Goal: Obtain resource: Download file/media

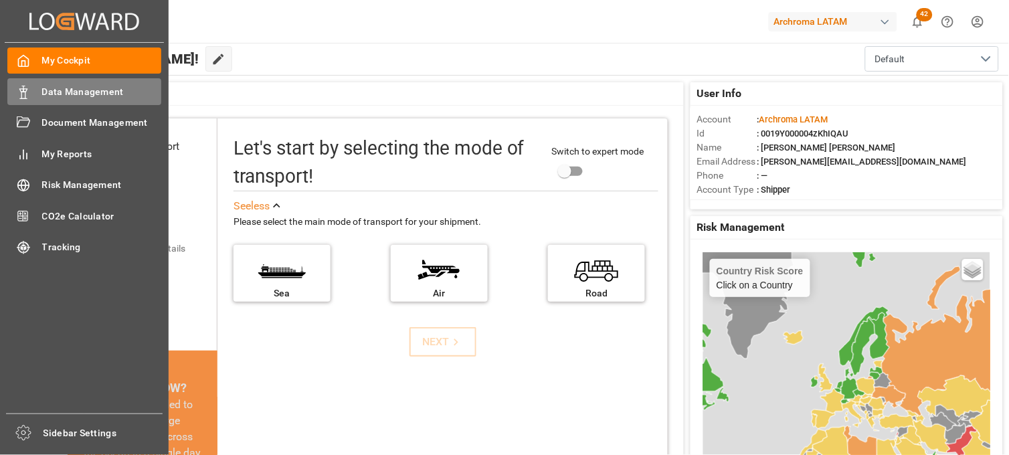
click at [91, 96] on span "Data Management" at bounding box center [102, 92] width 120 height 14
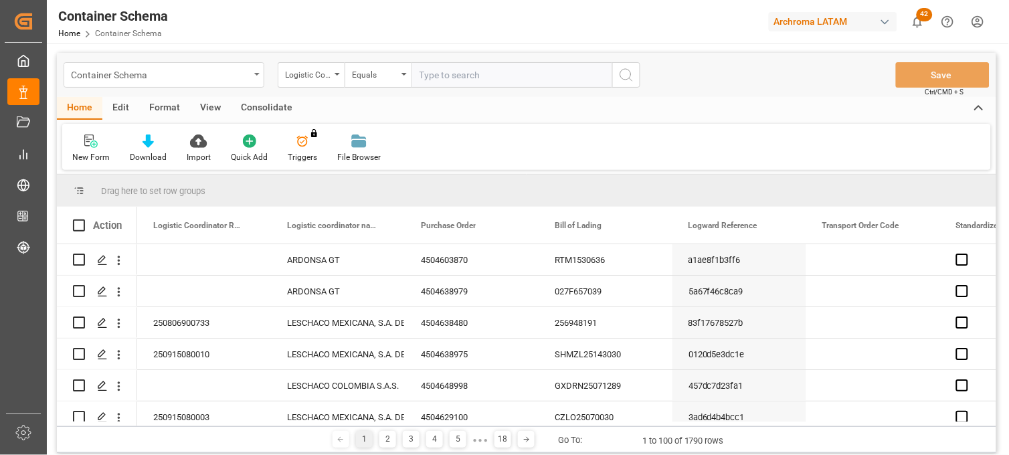
click at [255, 76] on div "Container Schema" at bounding box center [164, 74] width 201 height 25
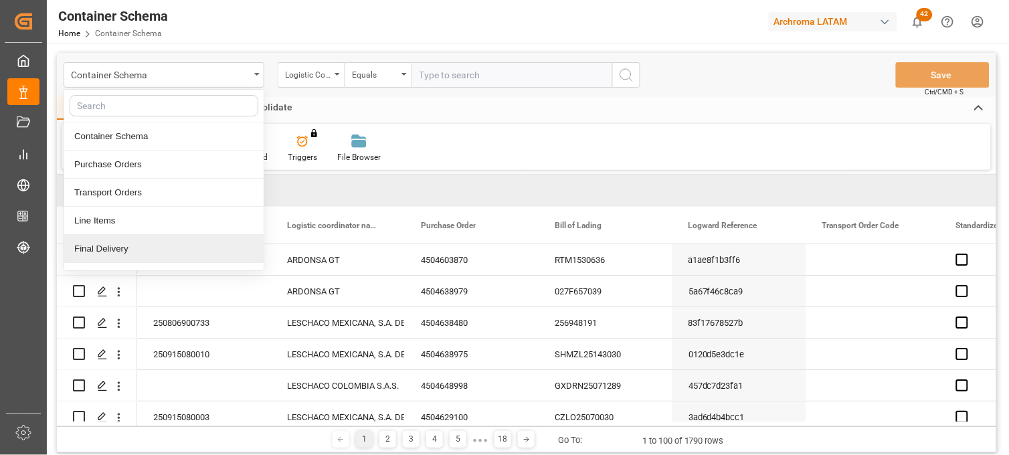
click at [151, 252] on div "Final Delivery" at bounding box center [163, 249] width 199 height 28
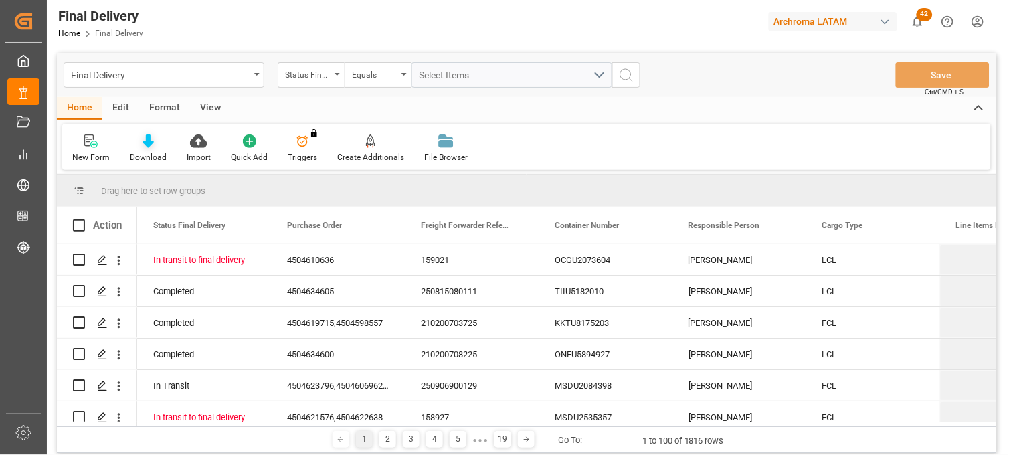
click at [148, 155] on div "Download" at bounding box center [148, 157] width 37 height 12
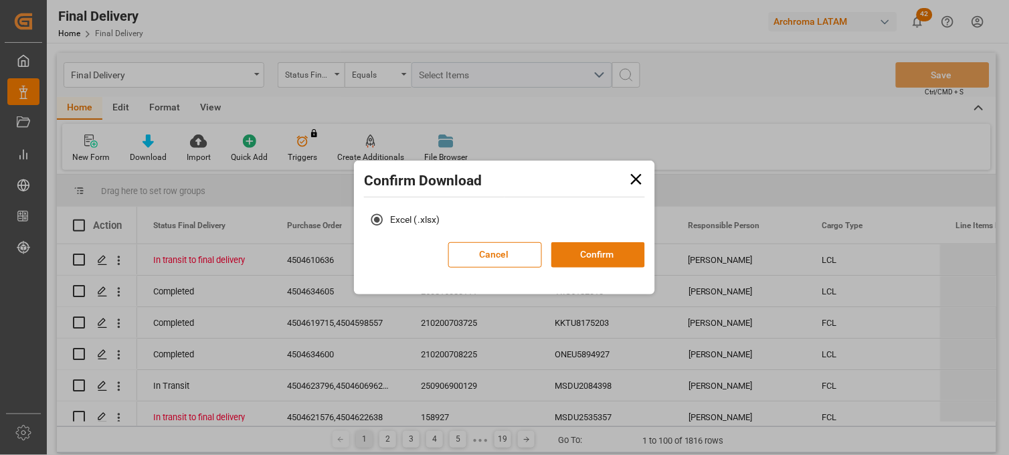
click at [618, 258] on button "Confirm" at bounding box center [598, 254] width 94 height 25
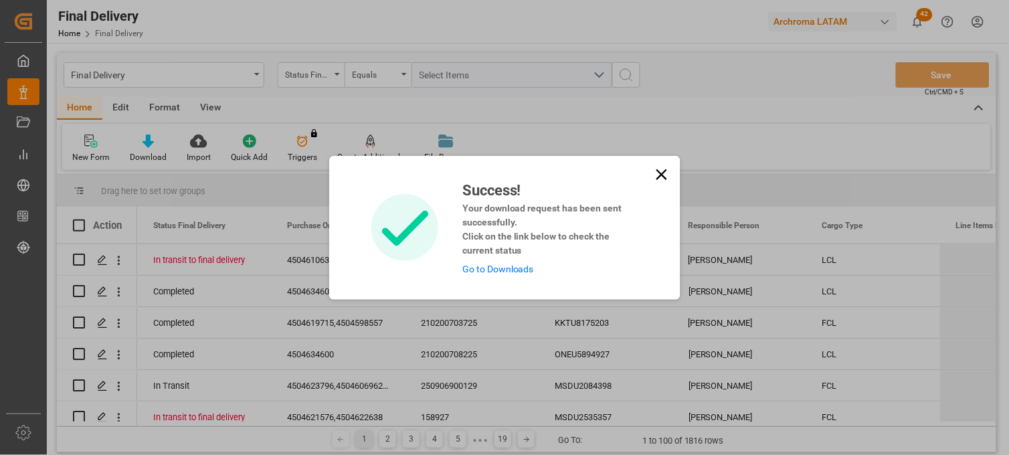
click at [505, 266] on link "Go to Downloads" at bounding box center [498, 269] width 72 height 11
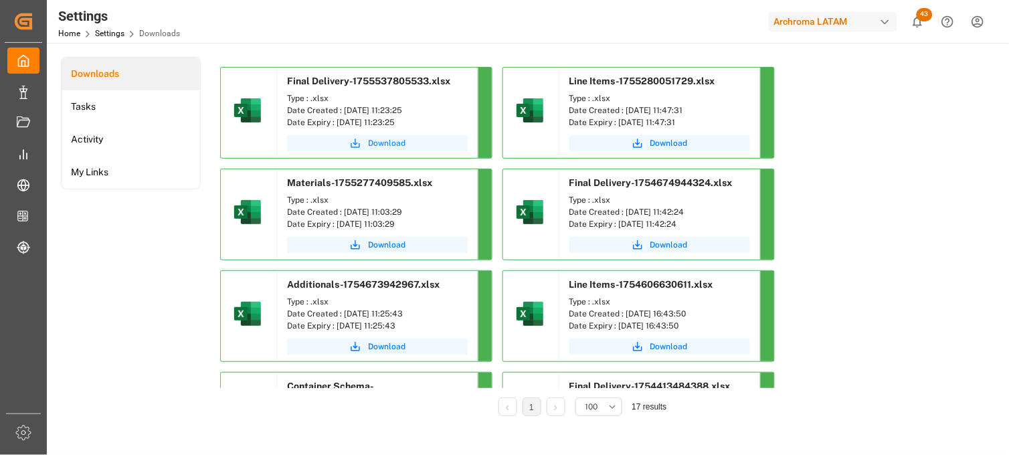
click at [389, 141] on span "Download" at bounding box center [386, 143] width 37 height 12
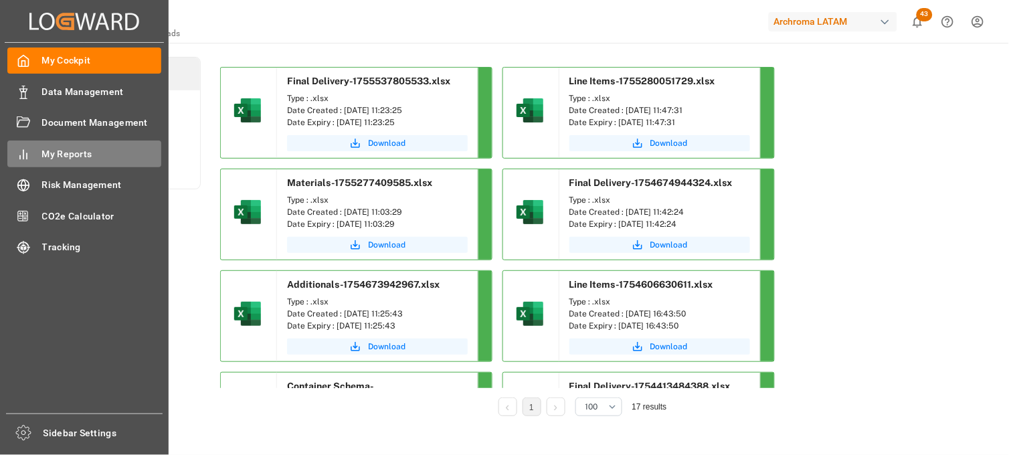
click at [81, 159] on span "My Reports" at bounding box center [102, 154] width 120 height 14
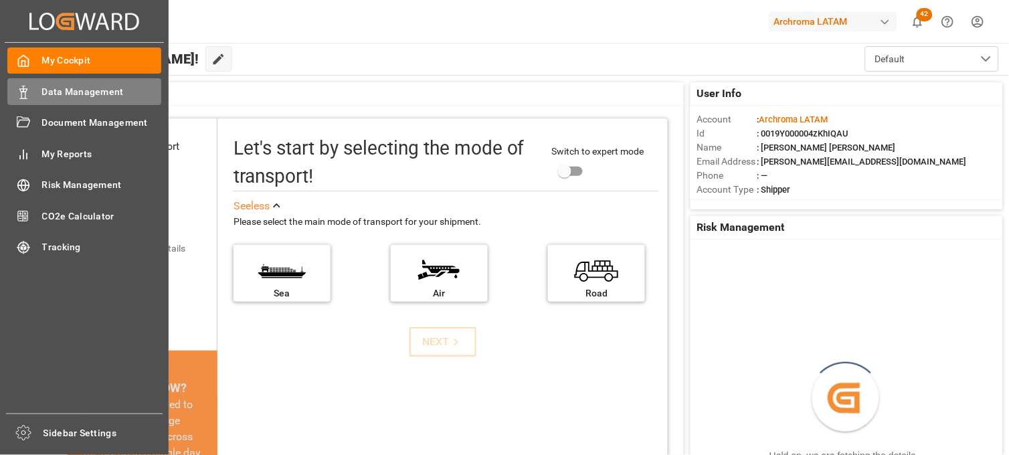
click at [33, 94] on div "Data Management Data Management" at bounding box center [84, 91] width 154 height 26
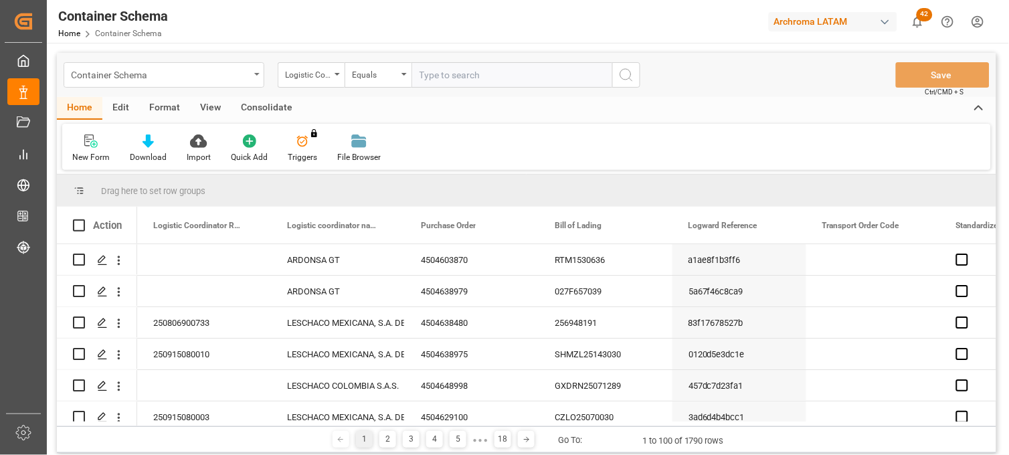
click at [256, 76] on div "Container Schema" at bounding box center [164, 74] width 201 height 25
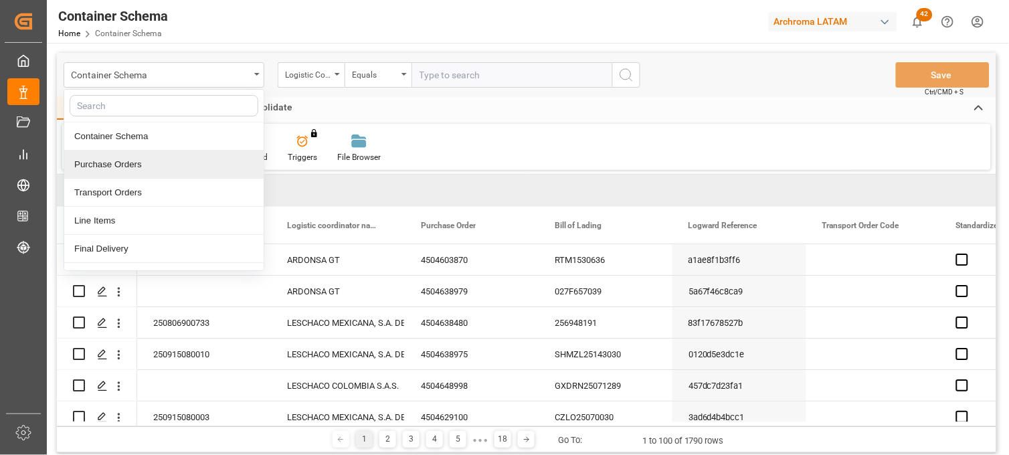
click at [192, 167] on div "Purchase Orders" at bounding box center [163, 165] width 199 height 28
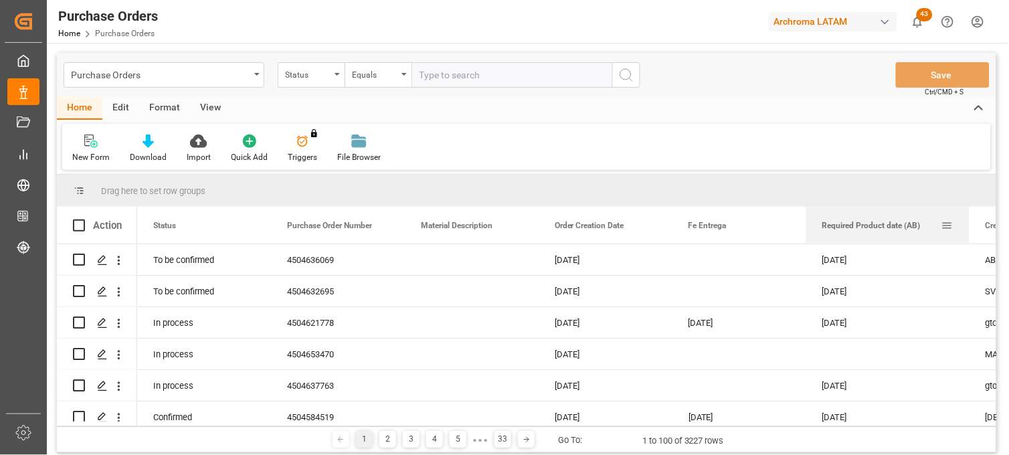
drag, startPoint x: 940, startPoint y: 219, endPoint x: 969, endPoint y: 217, distance: 29.5
click at [969, 217] on div at bounding box center [969, 225] width 5 height 37
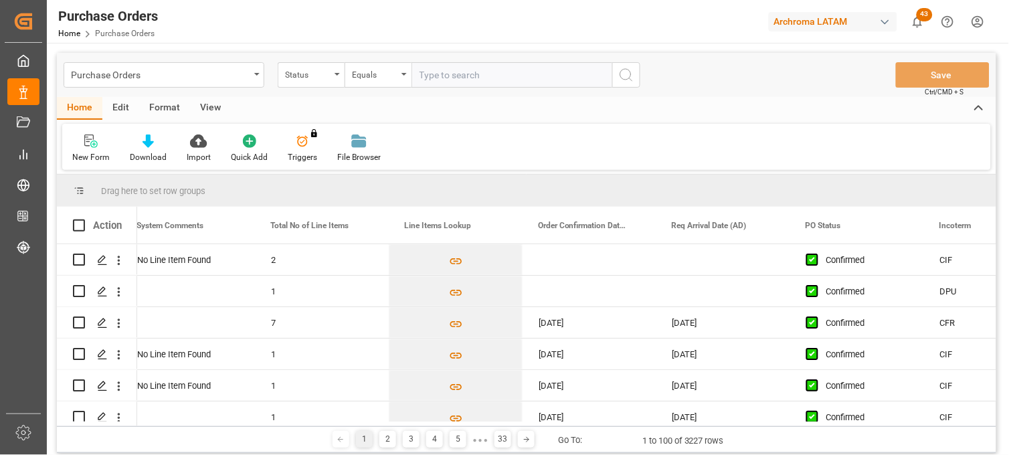
scroll to position [0, 995]
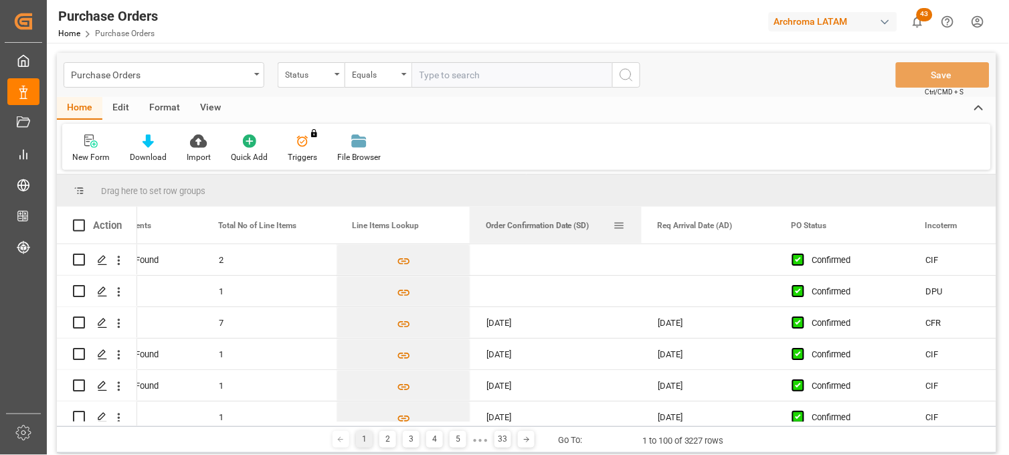
drag, startPoint x: 603, startPoint y: 223, endPoint x: 641, endPoint y: 221, distance: 38.2
click at [641, 221] on div at bounding box center [641, 225] width 5 height 37
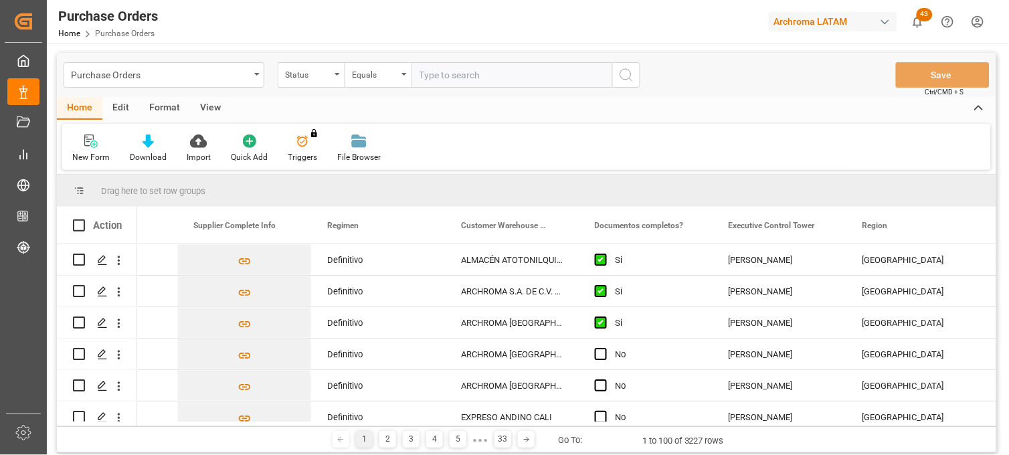
scroll to position [0, 2311]
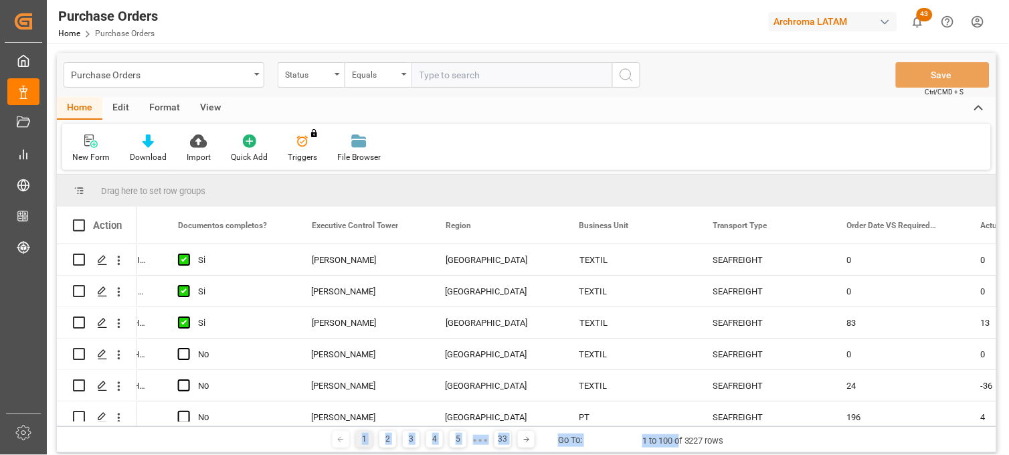
drag, startPoint x: 680, startPoint y: 426, endPoint x: 323, endPoint y: 430, distance: 356.7
click at [323, 430] on div "1 2 3 4 5 ● ● ● 33 Go To: 1 to 100 of 3227 rows" at bounding box center [527, 439] width 940 height 27
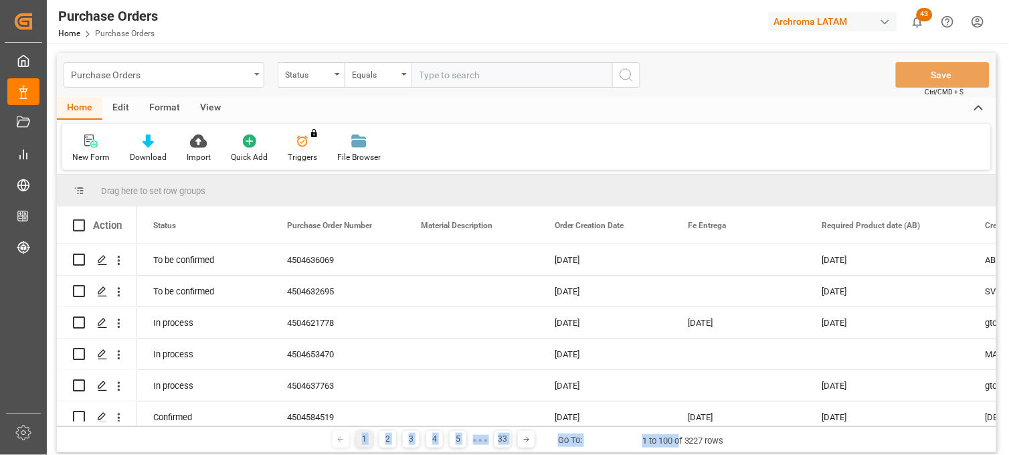
click at [257, 76] on div "Purchase Orders" at bounding box center [164, 74] width 201 height 25
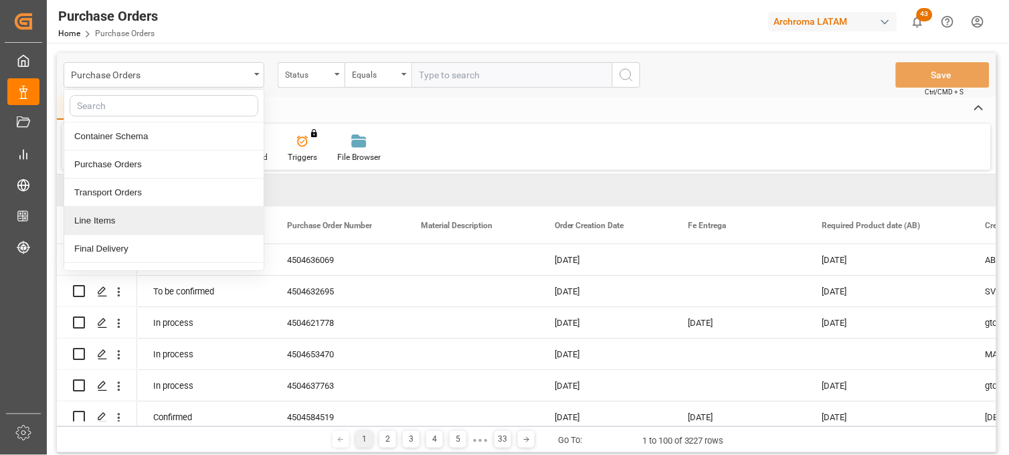
click at [145, 224] on div "Line Items" at bounding box center [163, 221] width 199 height 28
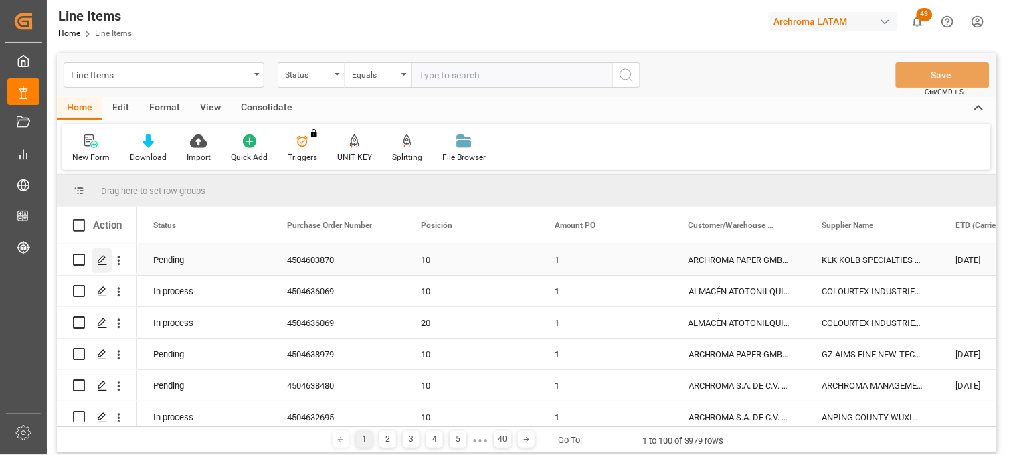
click at [104, 262] on icon "Press SPACE to select this row." at bounding box center [102, 260] width 11 height 11
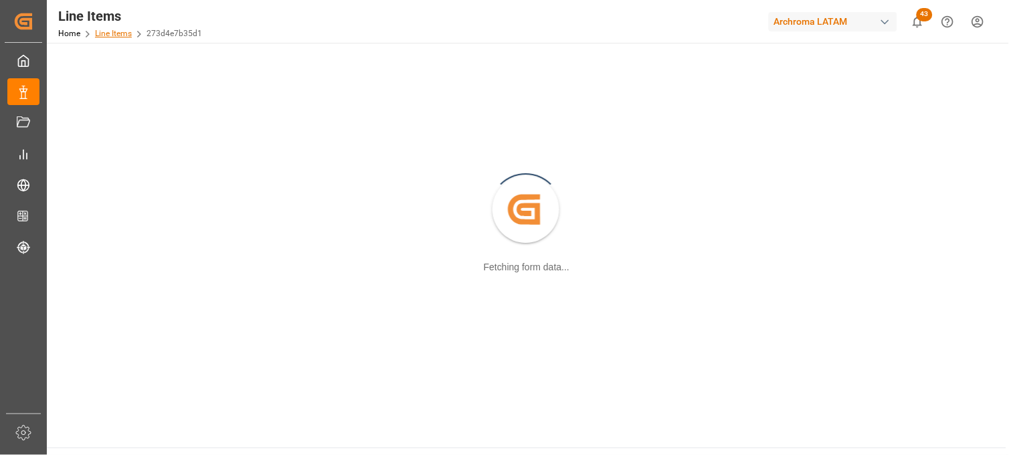
click at [122, 33] on link "Line Items" at bounding box center [113, 33] width 37 height 9
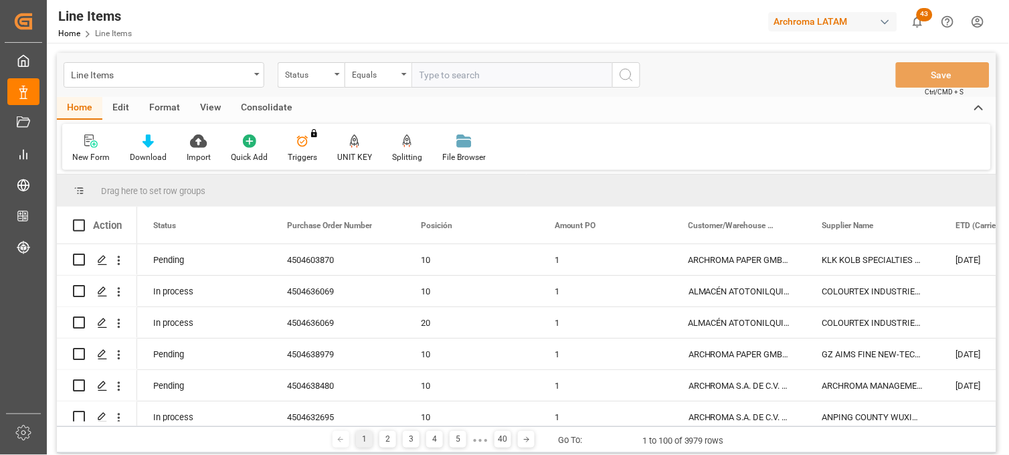
drag, startPoint x: 191, startPoint y: 426, endPoint x: 201, endPoint y: 430, distance: 10.6
click at [201, 430] on div "1 2 3 4 5 ● ● ● 40 Go To: 1 to 100 of 3979 rows" at bounding box center [527, 439] width 940 height 27
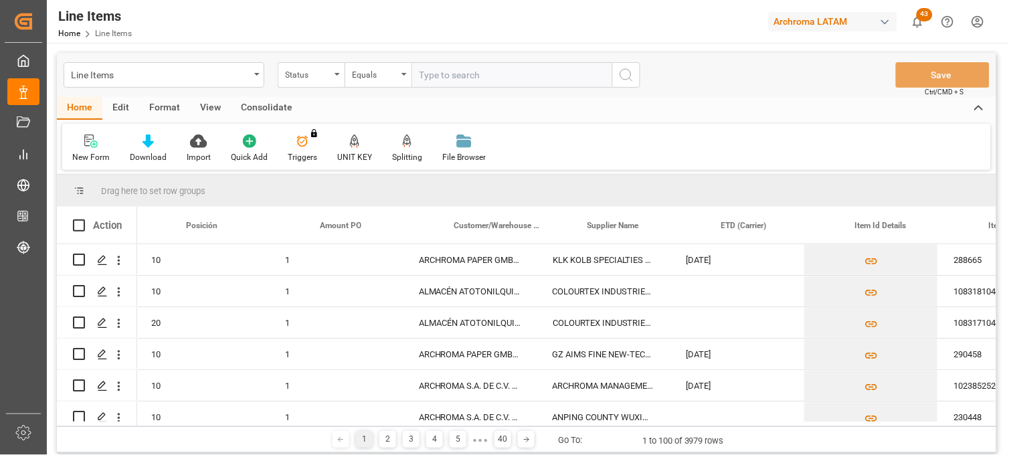
scroll to position [0, 122]
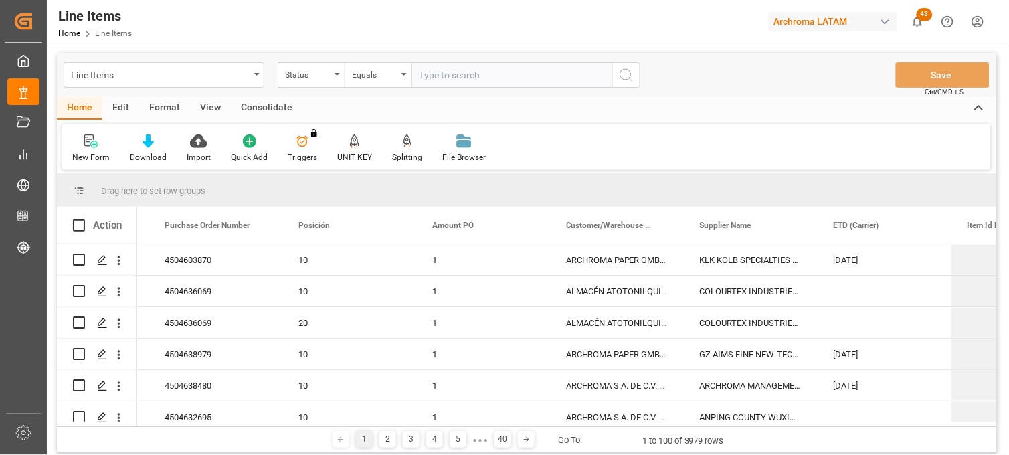
drag, startPoint x: 202, startPoint y: 426, endPoint x: 252, endPoint y: 431, distance: 50.5
click at [252, 431] on div "1 2 3 4 5 ● ● ● 40 Go To: 1 to 100 of 3979 rows" at bounding box center [527, 439] width 940 height 27
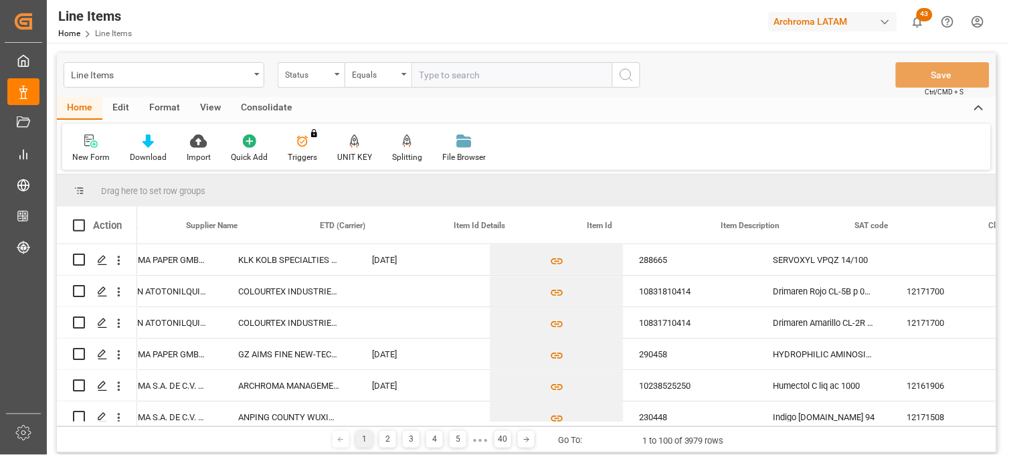
scroll to position [0, 636]
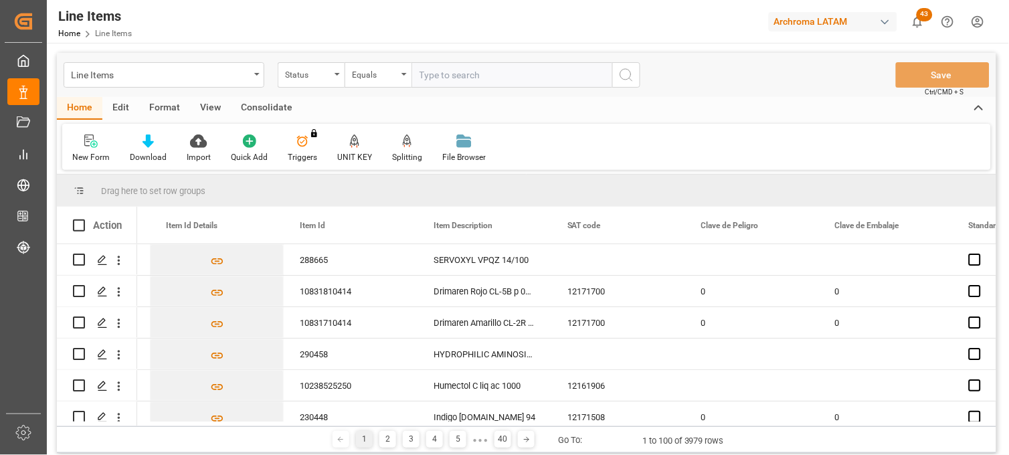
drag, startPoint x: 269, startPoint y: 426, endPoint x: 302, endPoint y: 427, distance: 32.8
click at [302, 427] on div "1 2 3 4 5 ● ● ● 40 Go To: 1 to 100 of 3979 rows" at bounding box center [527, 439] width 940 height 27
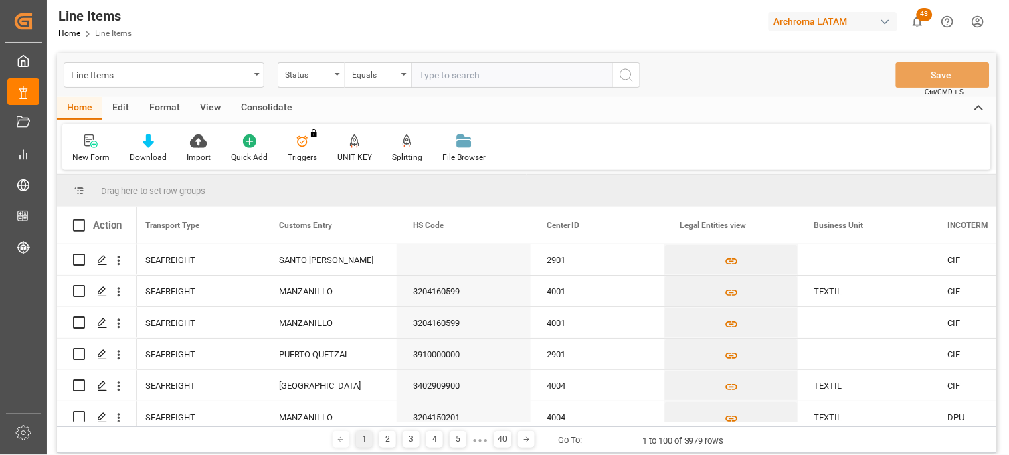
drag, startPoint x: 459, startPoint y: 426, endPoint x: 470, endPoint y: 426, distance: 11.4
click at [470, 426] on div "1 2 3 4 5 ● ● ● 40 Go To: 1 to 100 of 3979 rows" at bounding box center [527, 439] width 940 height 27
drag, startPoint x: 469, startPoint y: 422, endPoint x: 476, endPoint y: 425, distance: 7.5
click at [476, 425] on div at bounding box center [564, 424] width 855 height 5
